Goal: Task Accomplishment & Management: Manage account settings

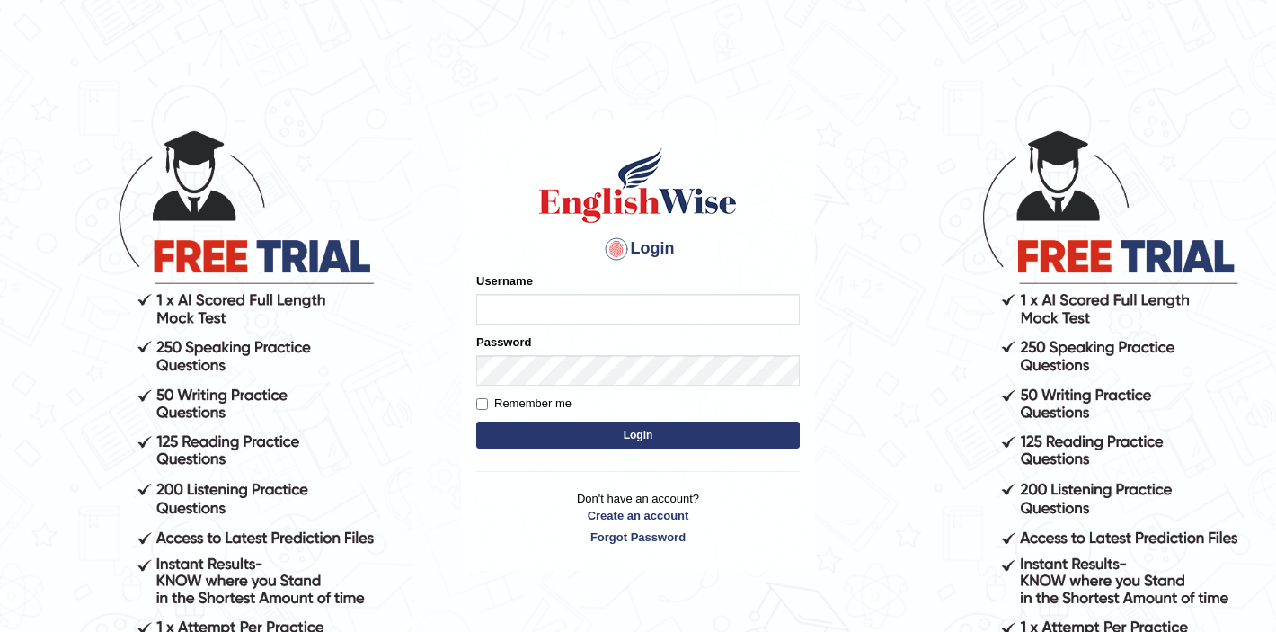
type input "Isha12"
click at [647, 438] on button "Login" at bounding box center [637, 434] width 323 height 27
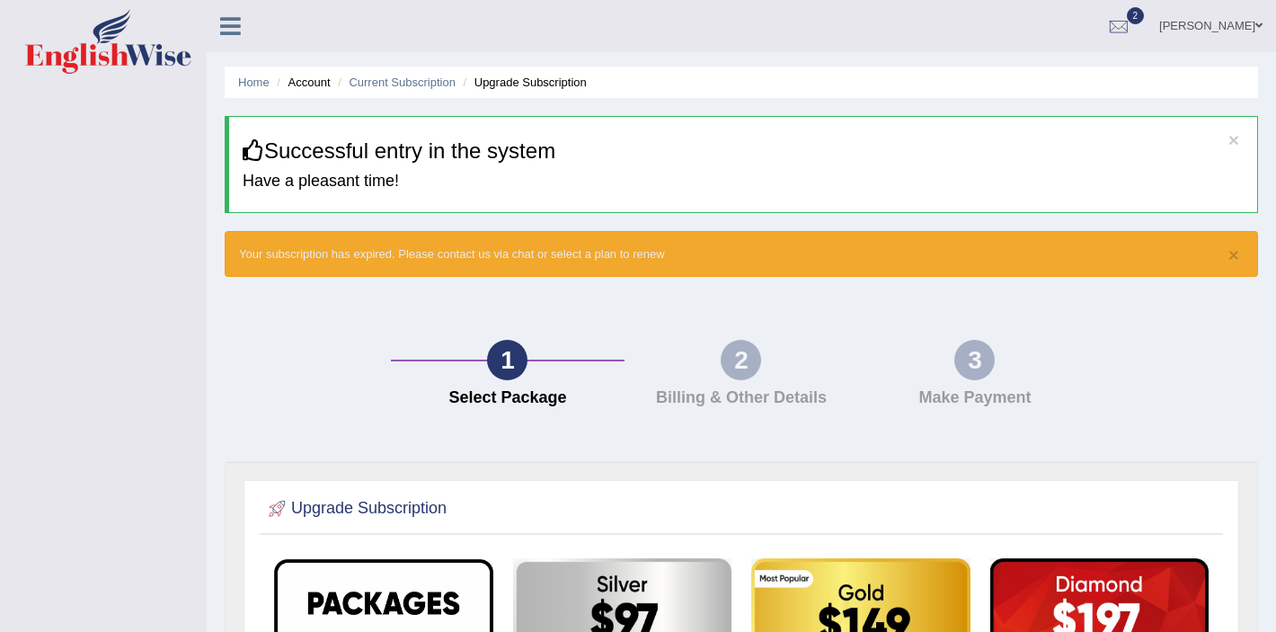
click at [1145, 13] on span "2" at bounding box center [1136, 15] width 18 height 17
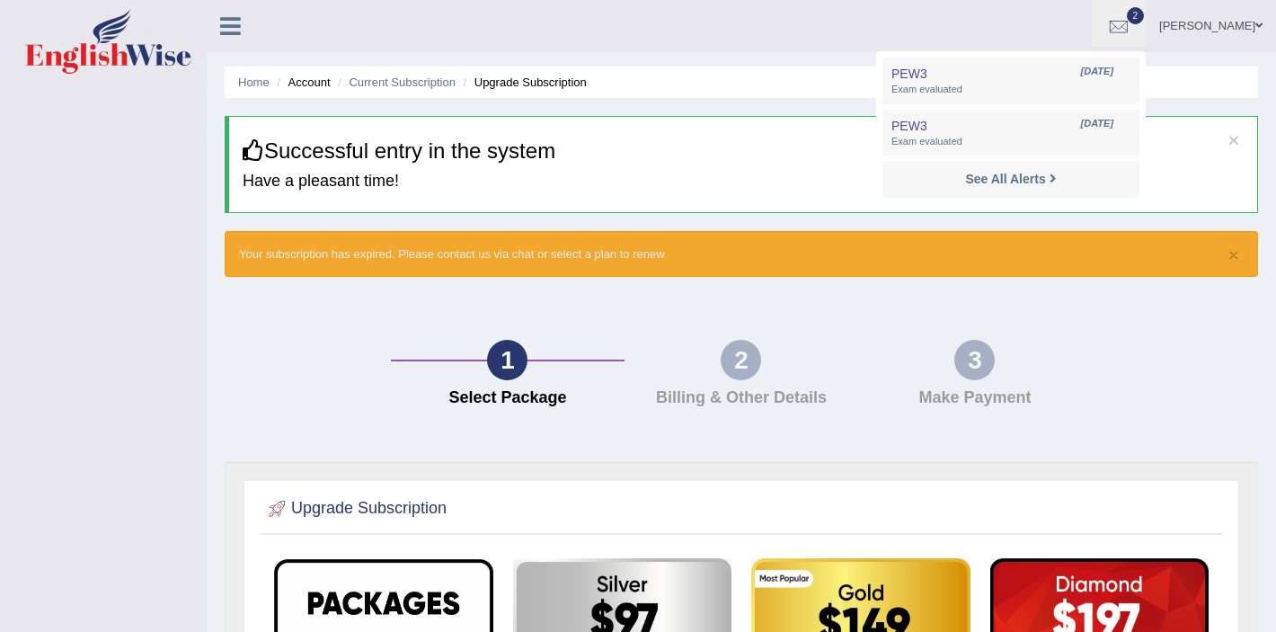
click at [1251, 34] on link "Isha gupta" at bounding box center [1210, 23] width 130 height 47
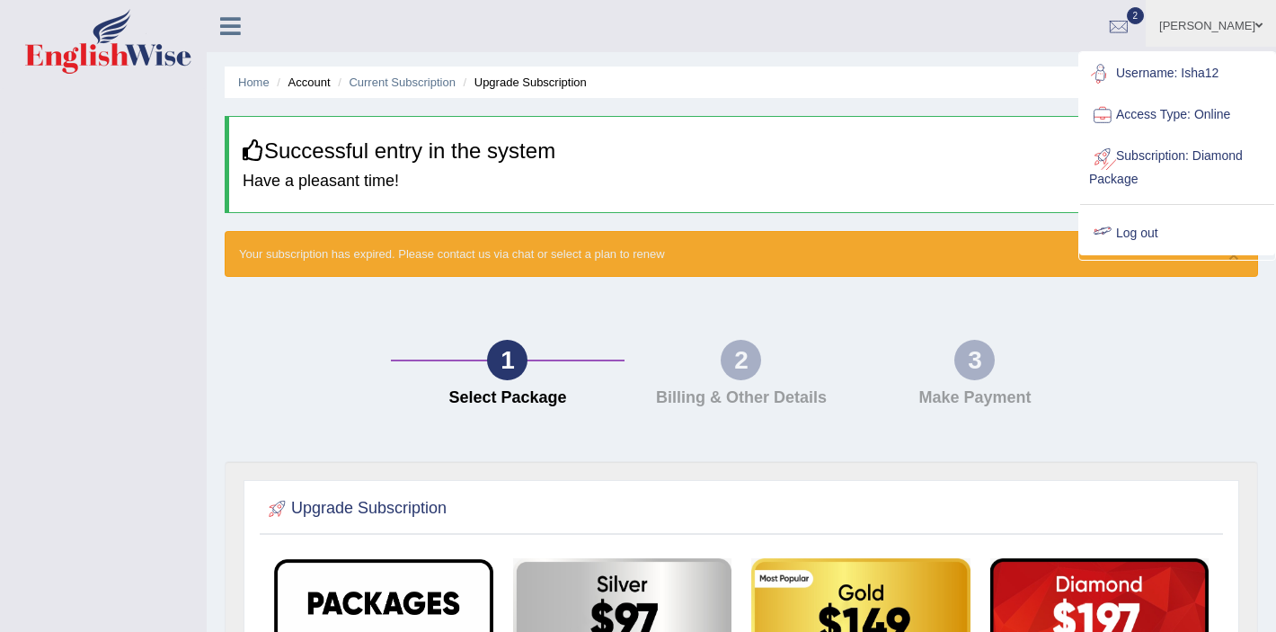
click at [1132, 240] on link "Log out" at bounding box center [1177, 233] width 194 height 41
